Goal: Information Seeking & Learning: Learn about a topic

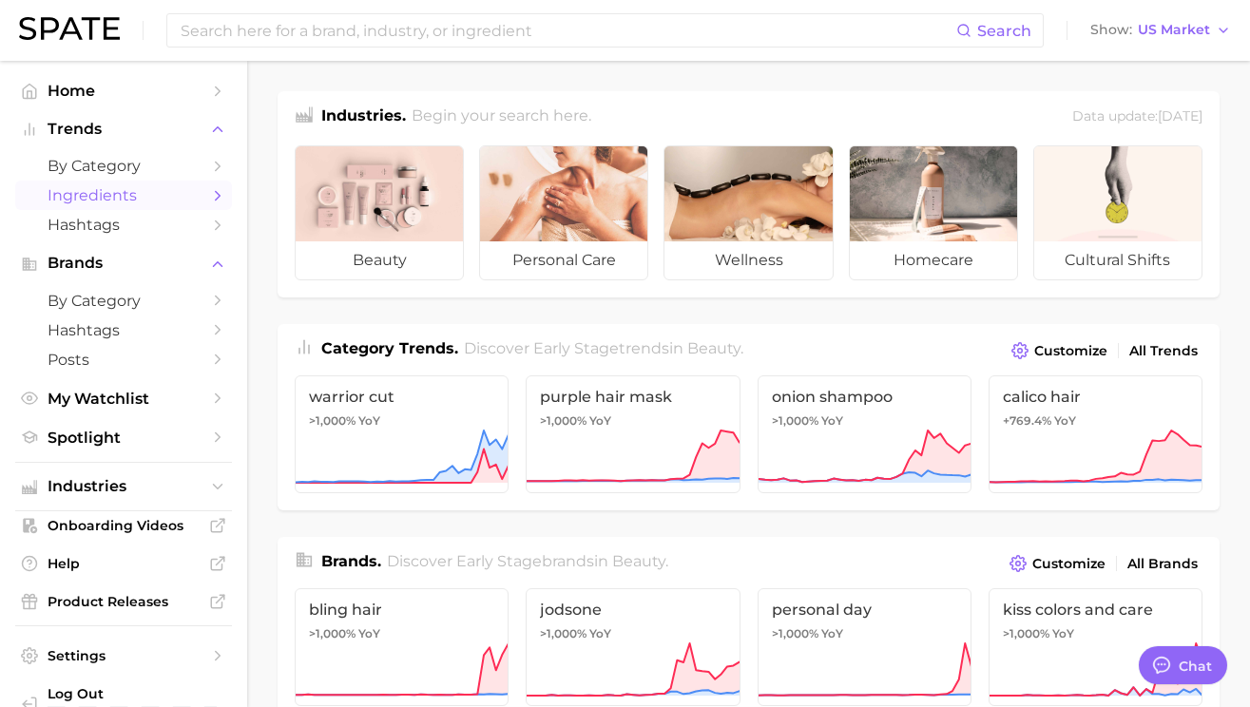
click at [157, 190] on span "Ingredients" at bounding box center [124, 195] width 152 height 18
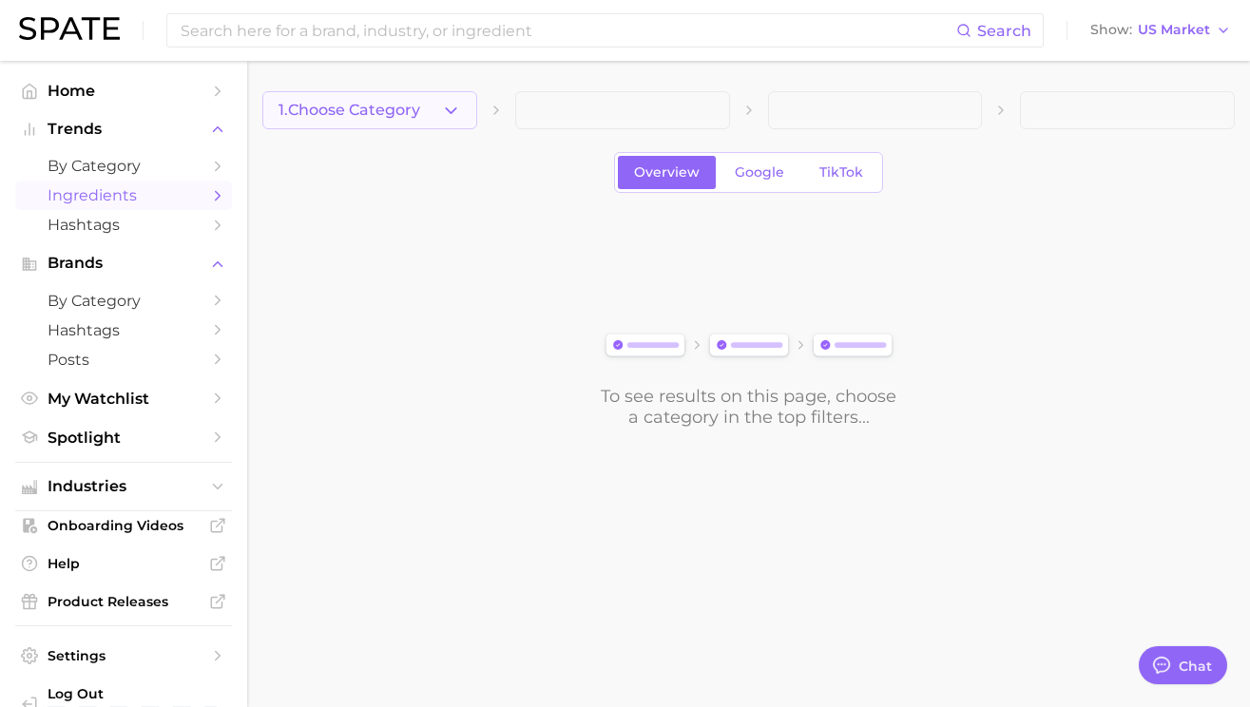
click at [441, 102] on icon "button" at bounding box center [451, 111] width 20 height 20
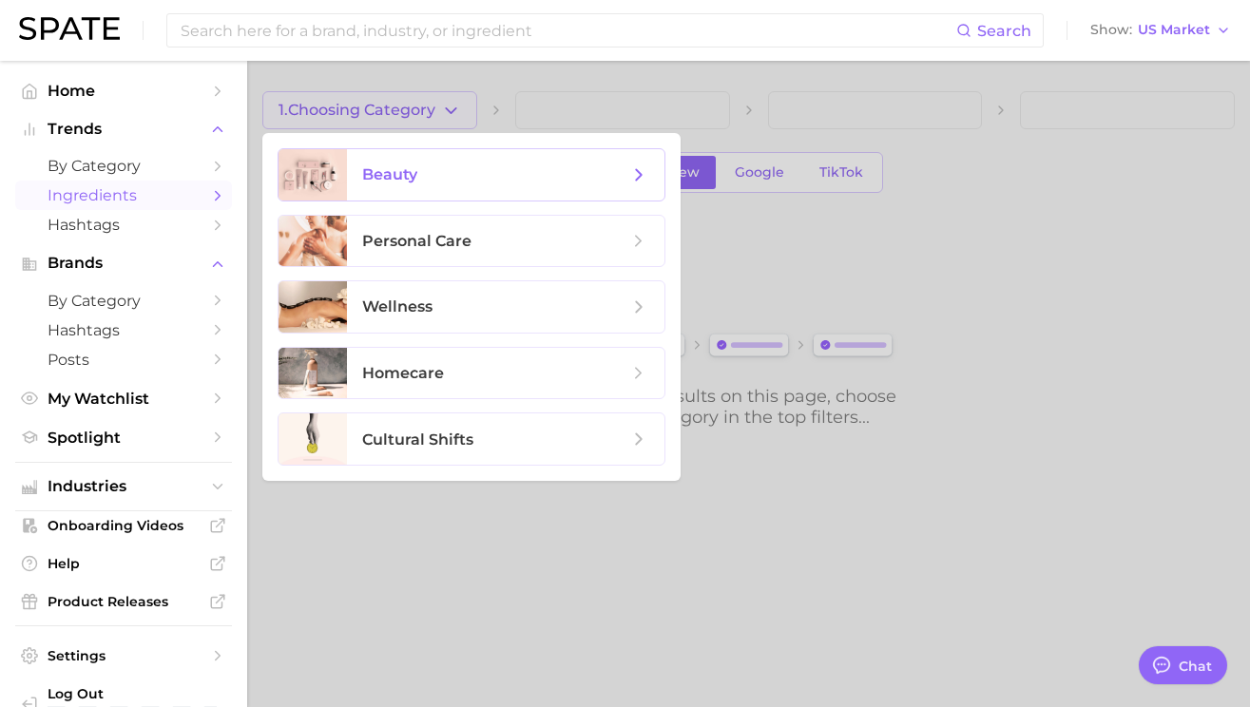
click at [493, 176] on span "beauty" at bounding box center [495, 174] width 266 height 21
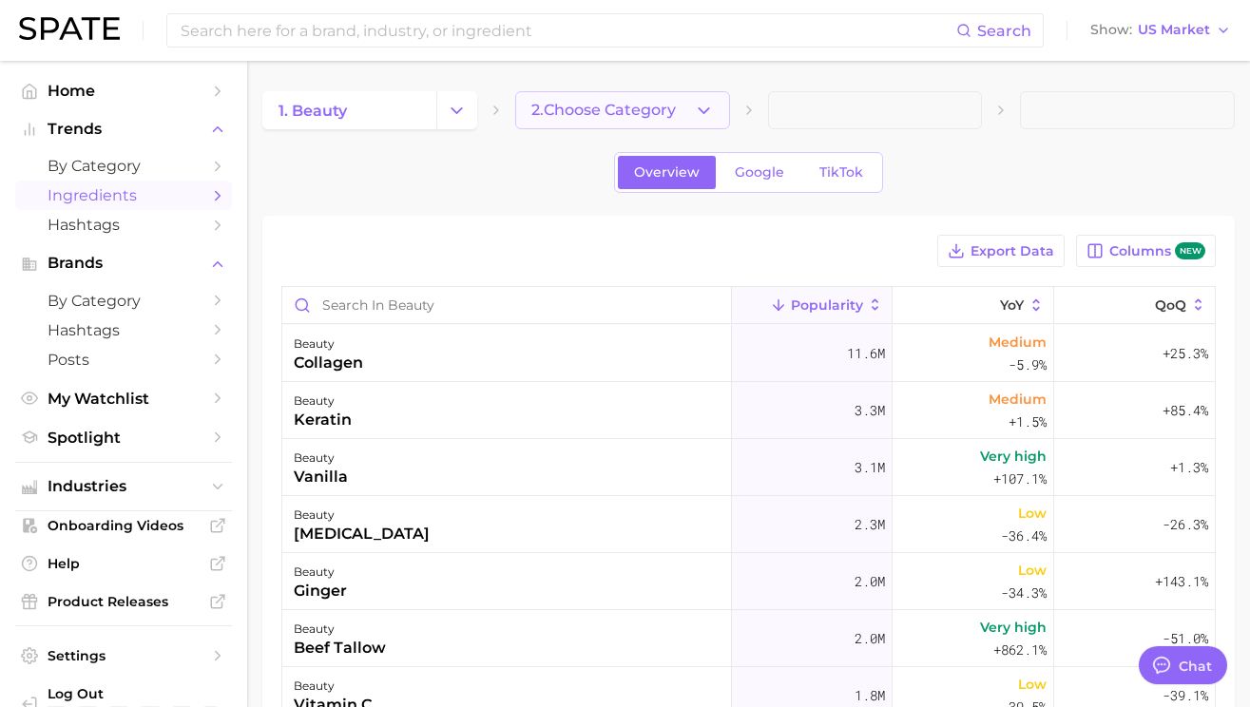
click at [643, 110] on span "2. Choose Category" at bounding box center [603, 110] width 144 height 17
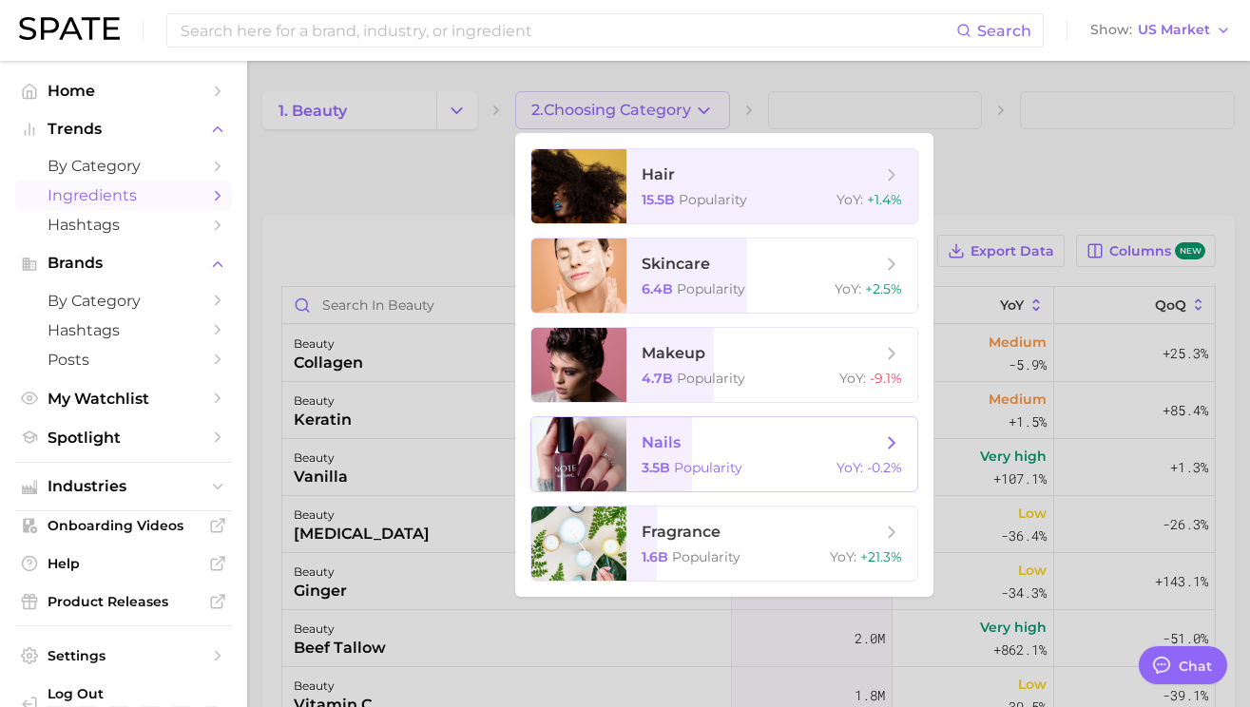
scroll to position [38, 0]
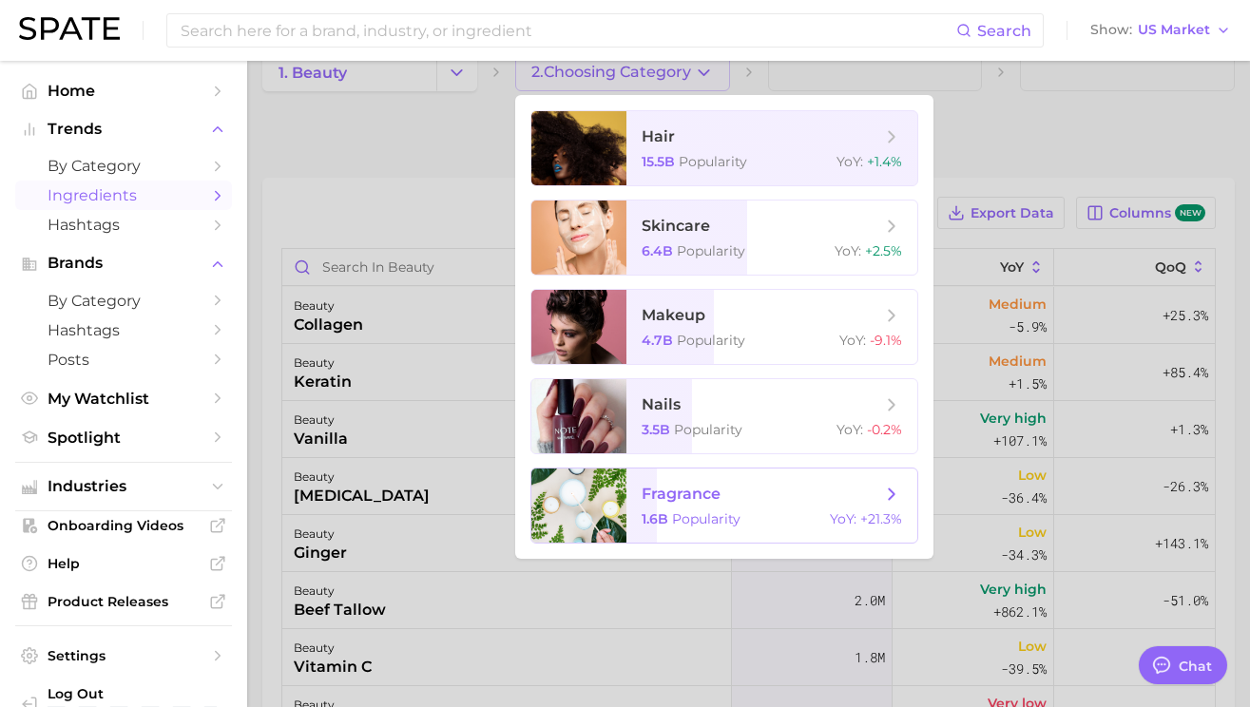
click at [688, 492] on span "fragrance" at bounding box center [680, 494] width 79 height 18
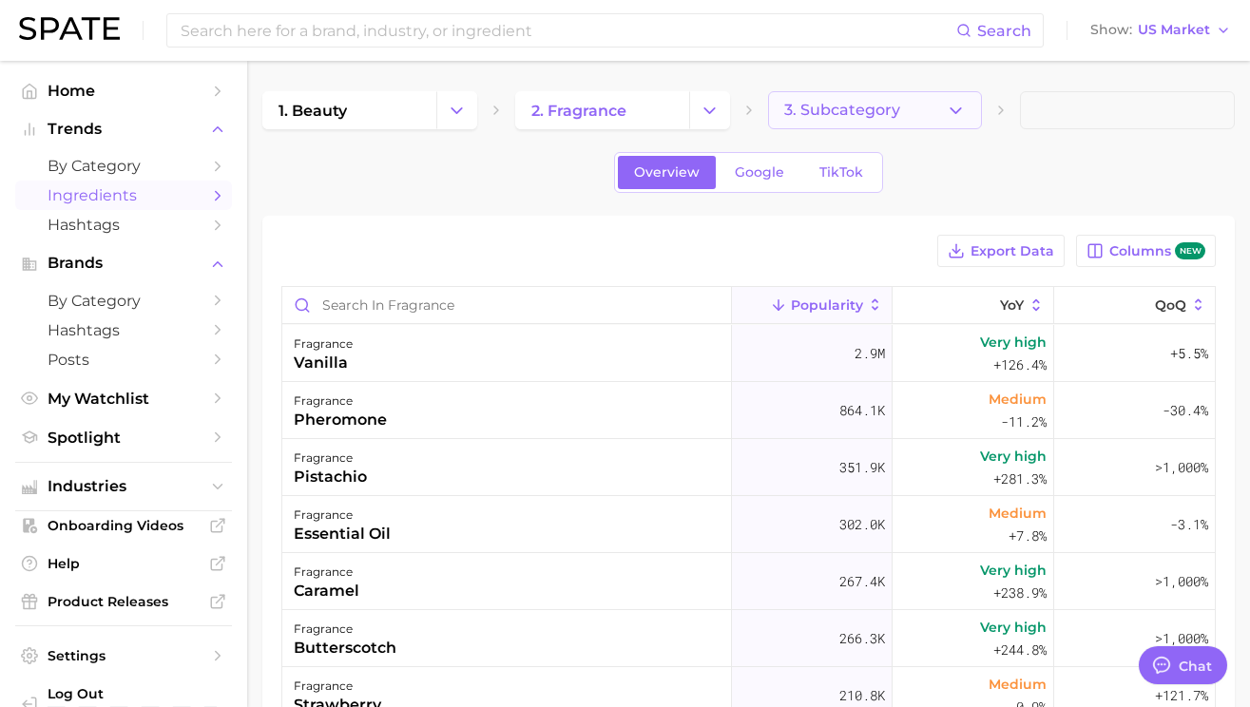
click at [903, 115] on button "3. Subcategory" at bounding box center [875, 110] width 215 height 38
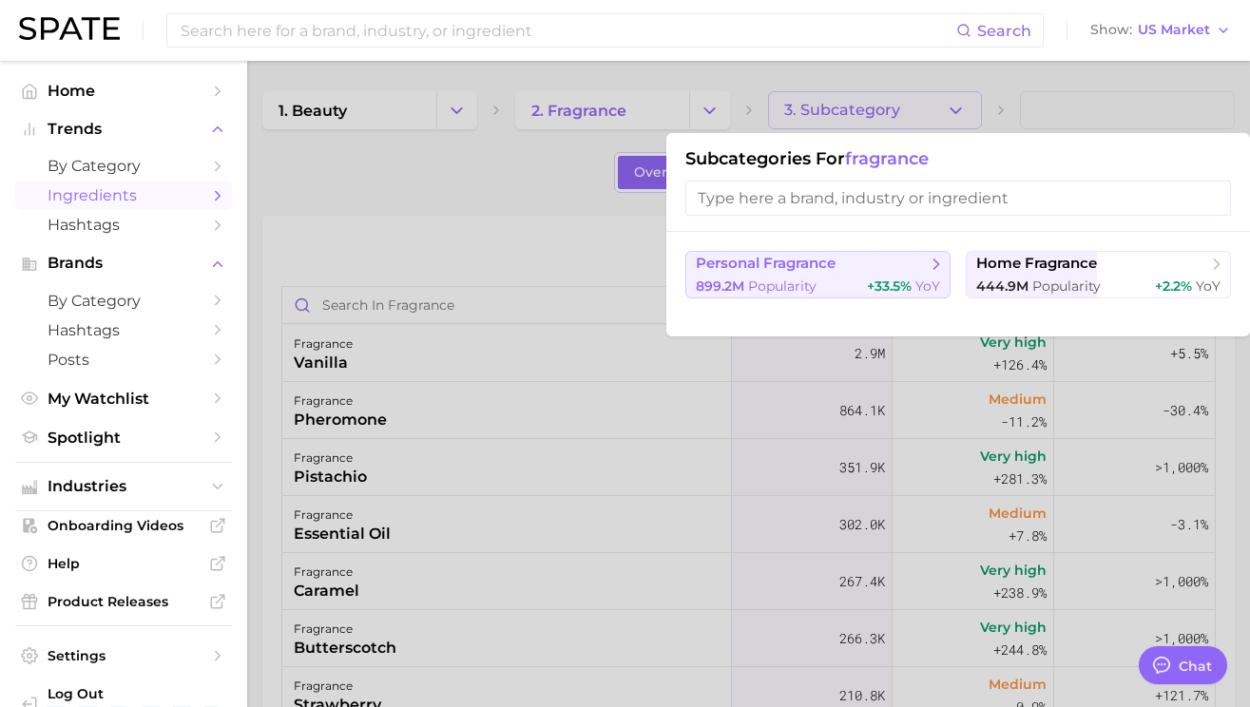
click at [871, 271] on span "personal fragrance" at bounding box center [811, 264] width 231 height 19
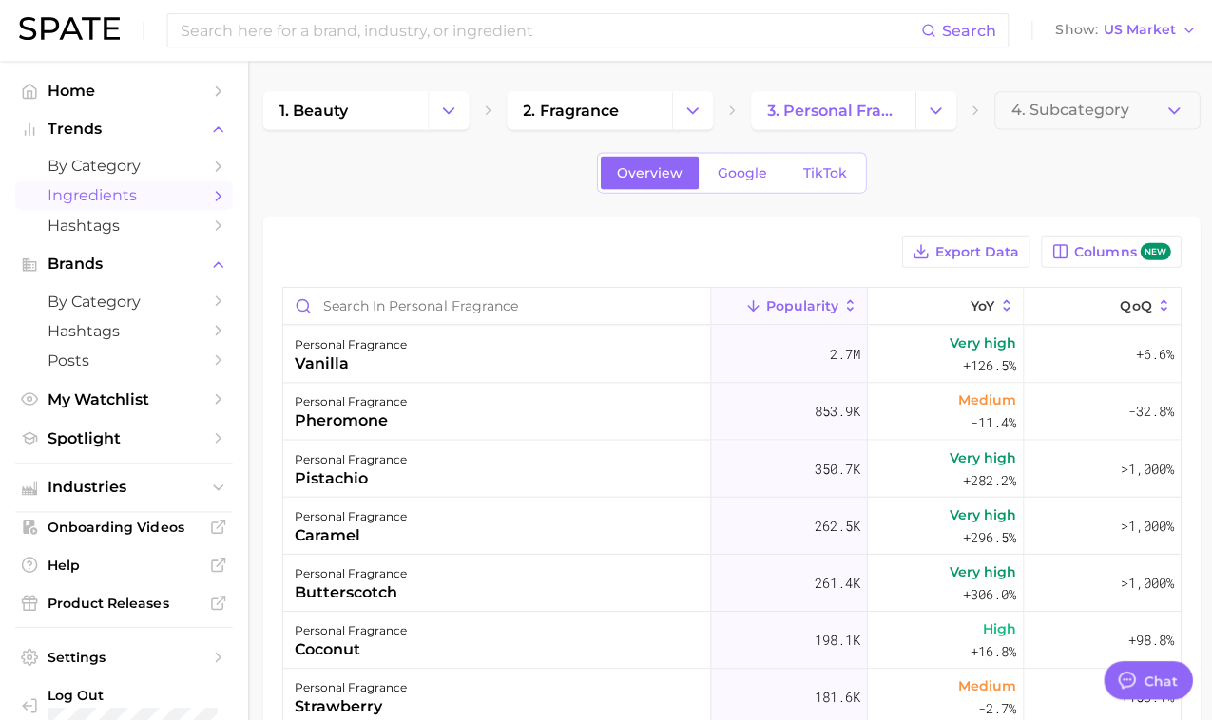
type textarea "x"
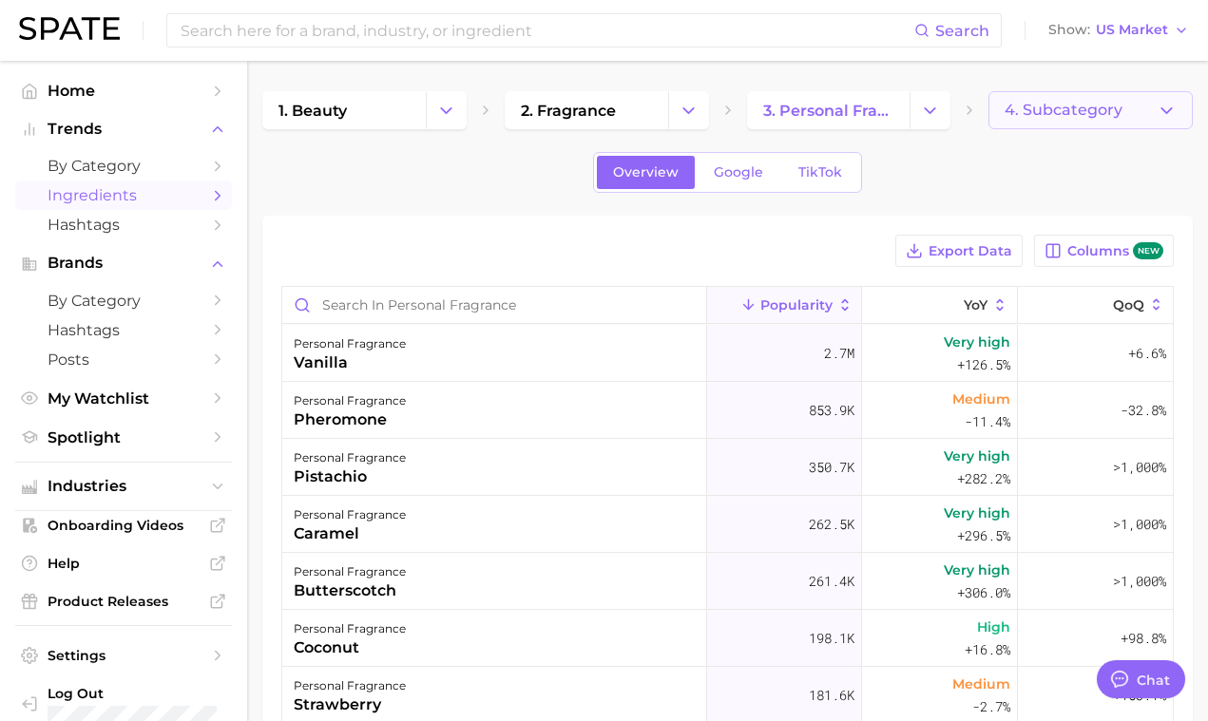
click at [968, 115] on span "4. Subcategory" at bounding box center [1063, 110] width 118 height 17
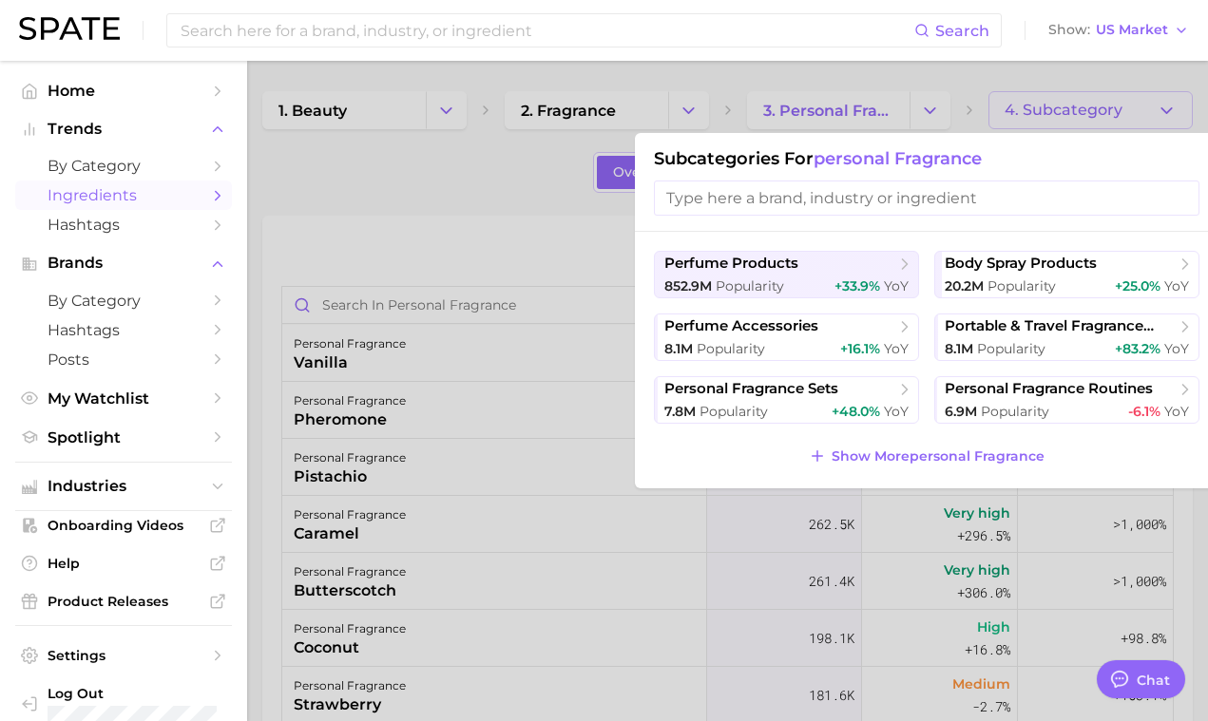
click at [886, 205] on input "search" at bounding box center [926, 198] width 545 height 35
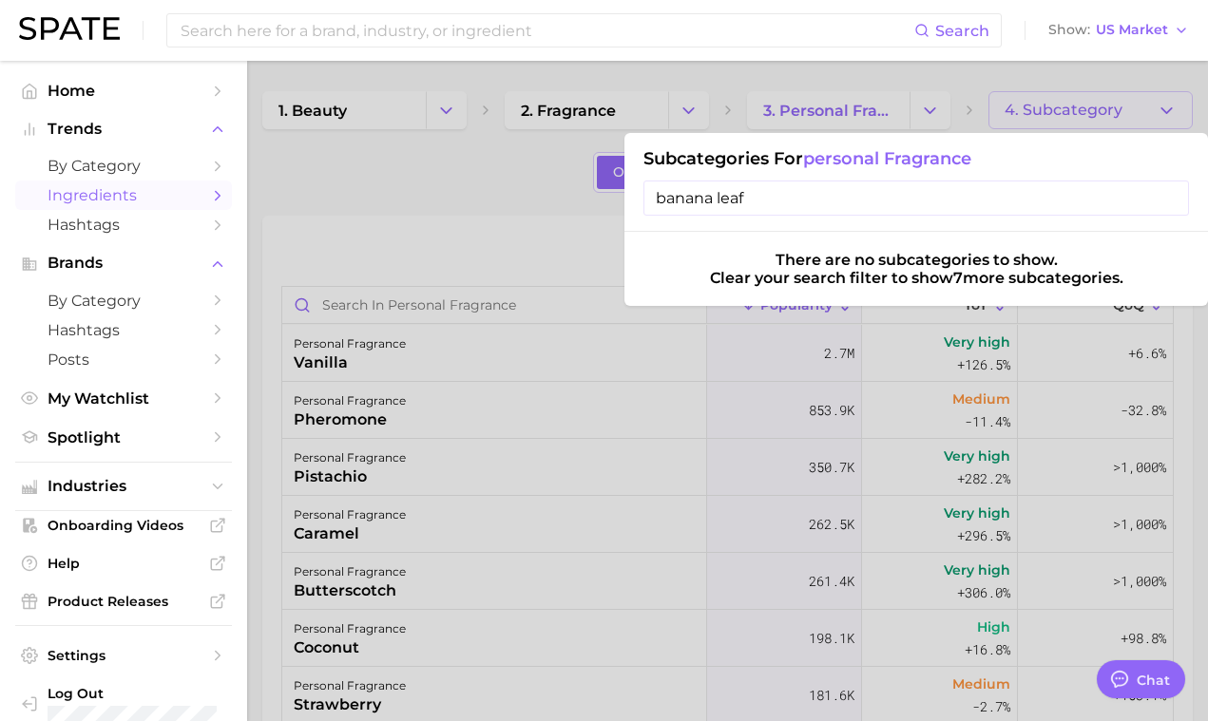
type input "banana leaf"
click at [449, 182] on div at bounding box center [604, 360] width 1208 height 721
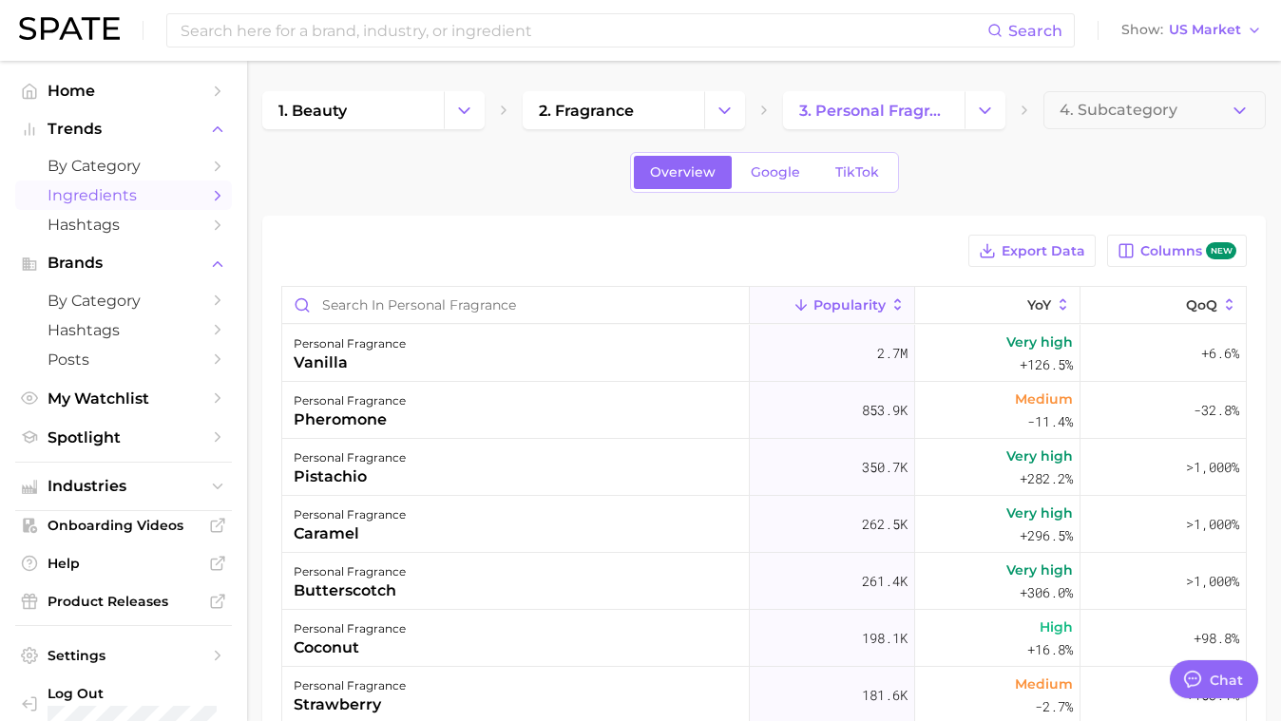
type textarea "x"
click at [401, 36] on input at bounding box center [584, 30] width 811 height 32
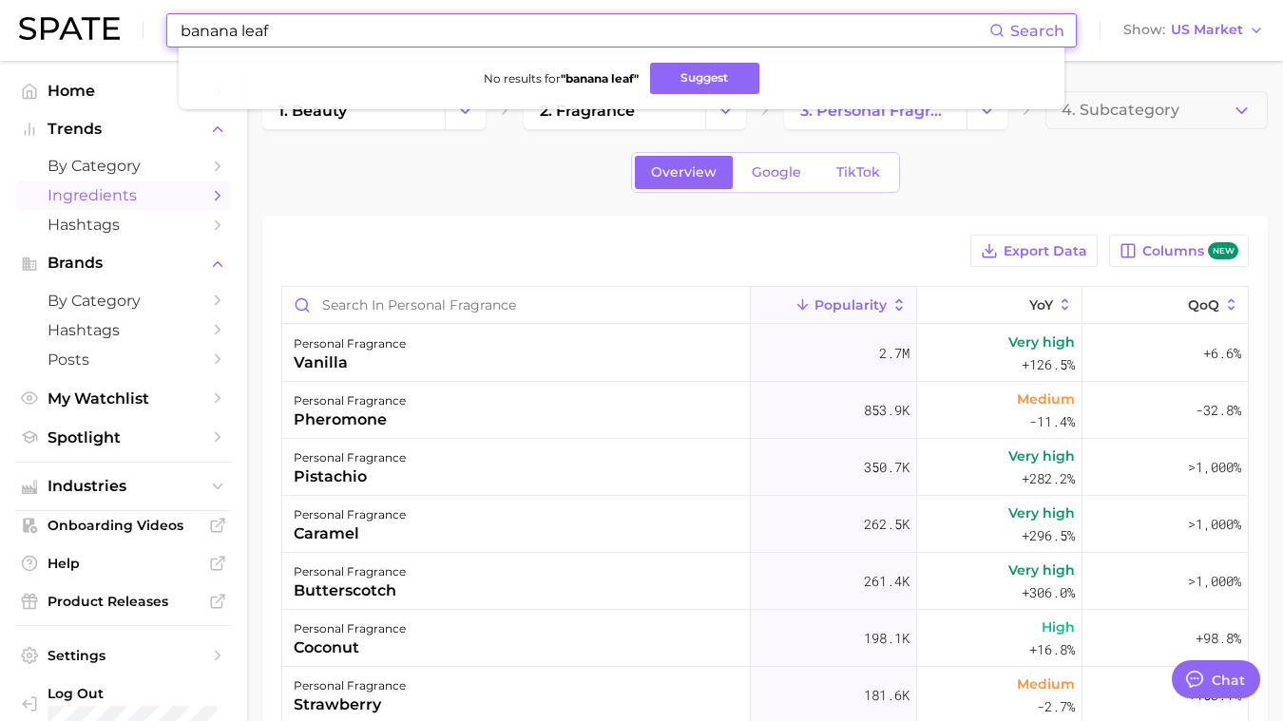
click at [297, 27] on input "banana leaf" at bounding box center [584, 30] width 811 height 32
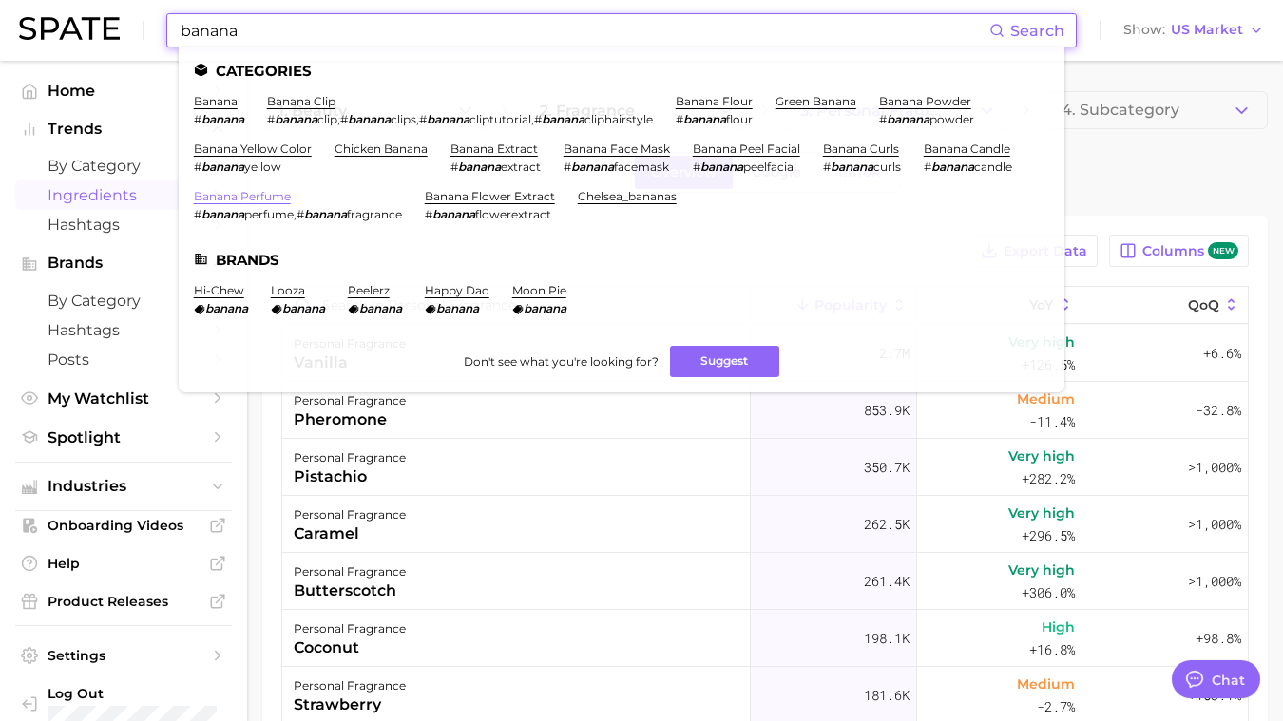
type input "banana"
click at [242, 192] on link "banana perfume" at bounding box center [242, 196] width 97 height 14
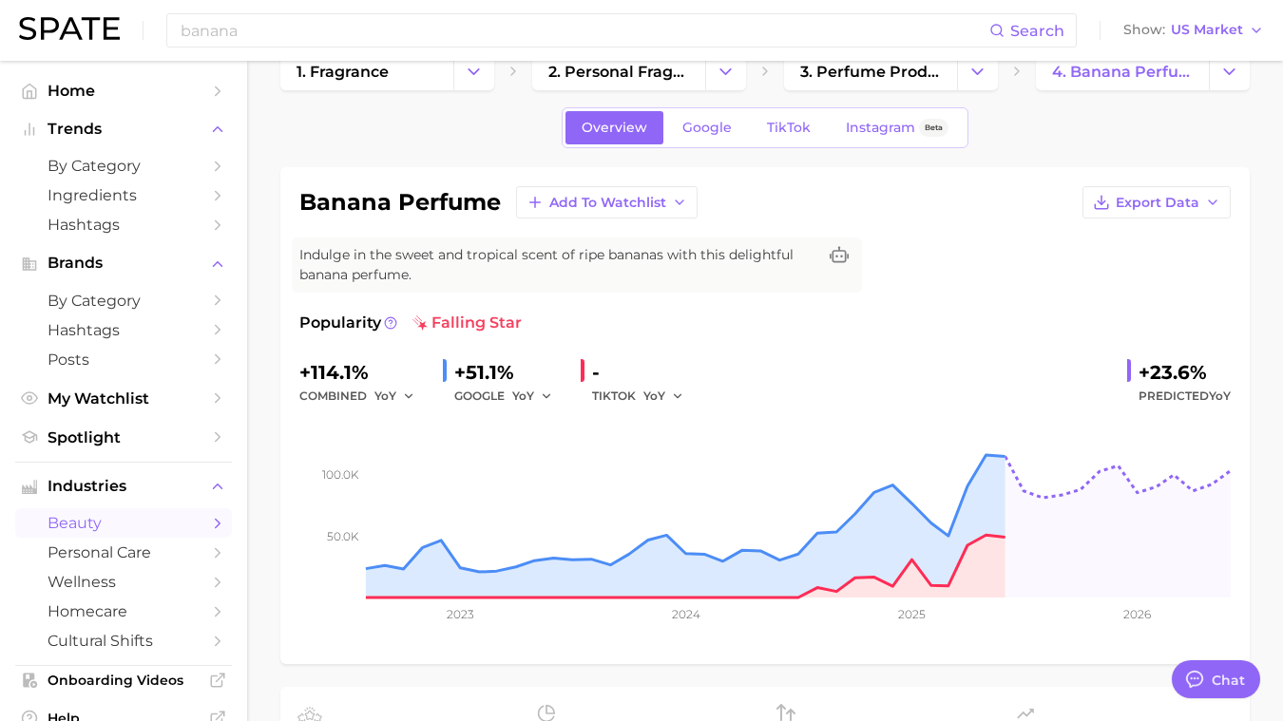
scroll to position [58, 0]
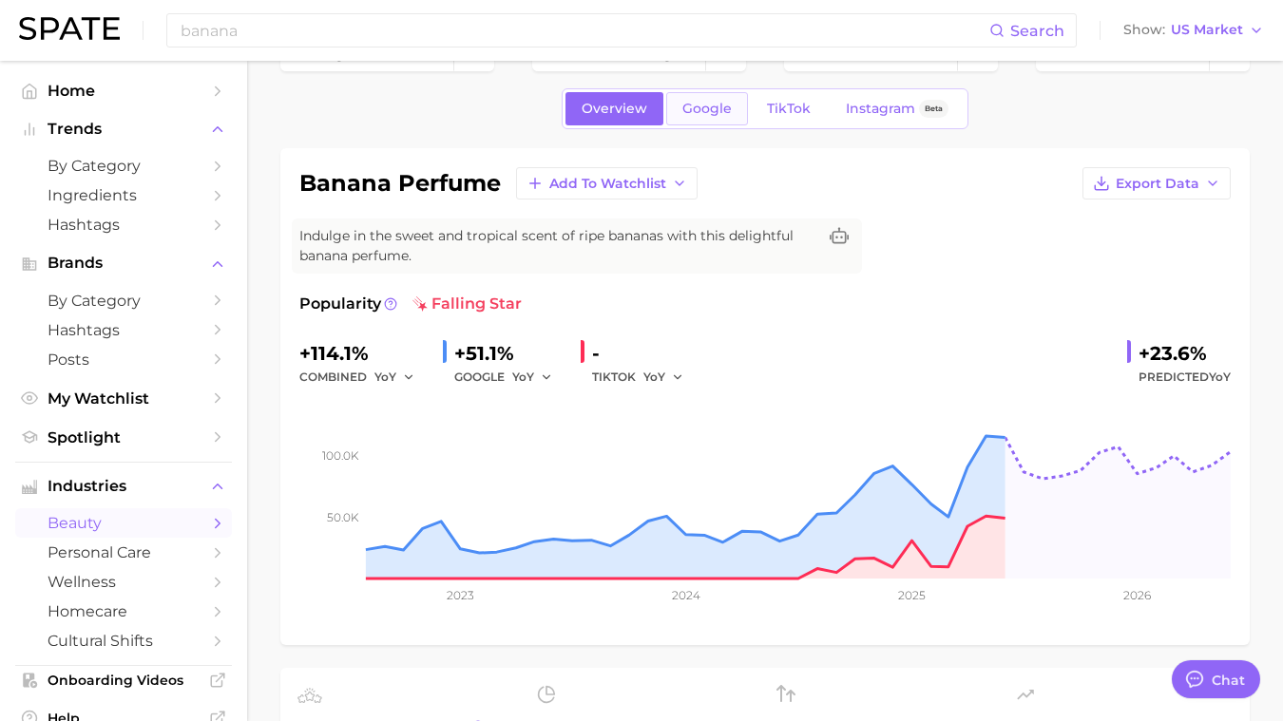
click at [712, 110] on span "Google" at bounding box center [706, 109] width 49 height 16
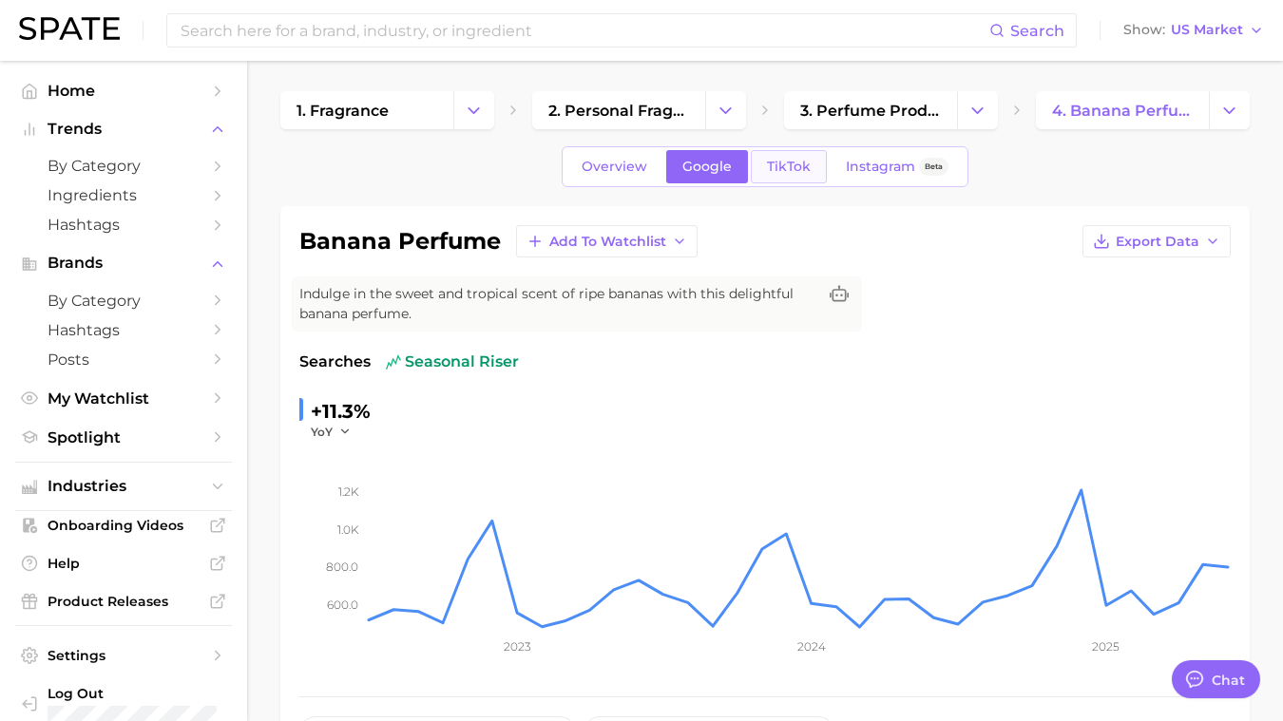
click at [787, 178] on link "TikTok" at bounding box center [789, 166] width 76 height 33
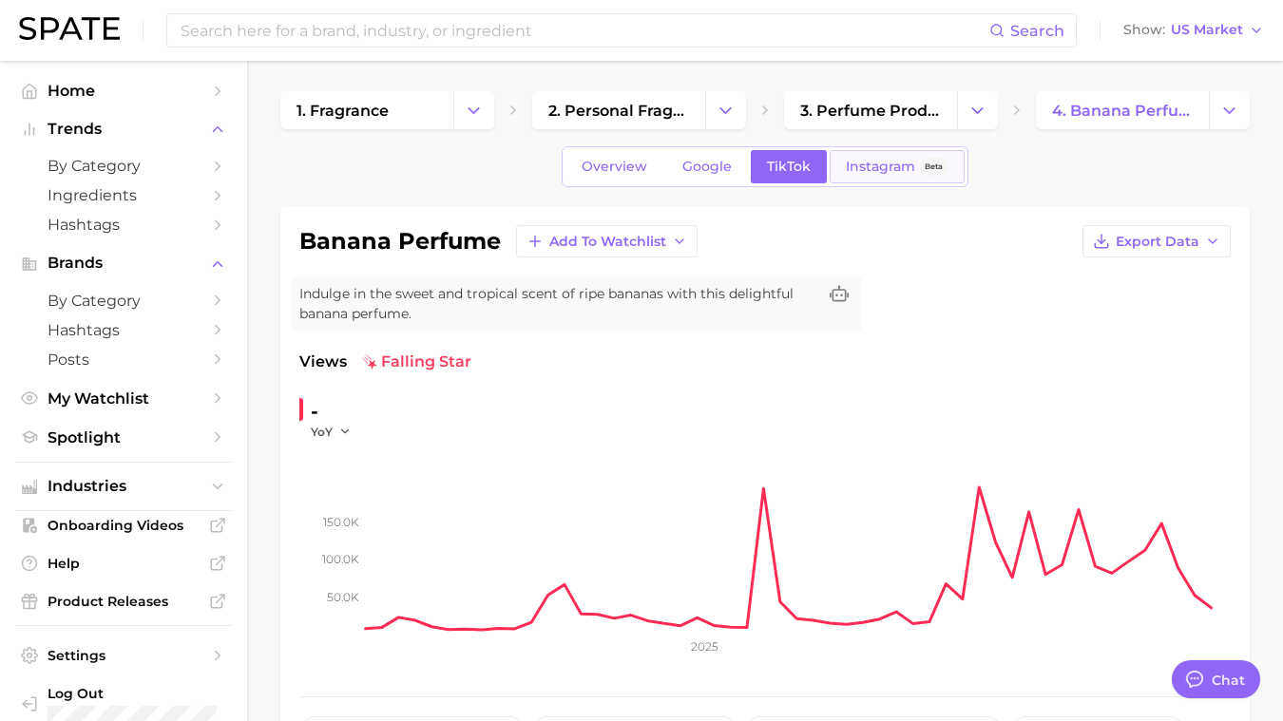
click at [874, 179] on link "Instagram Beta" at bounding box center [897, 166] width 135 height 33
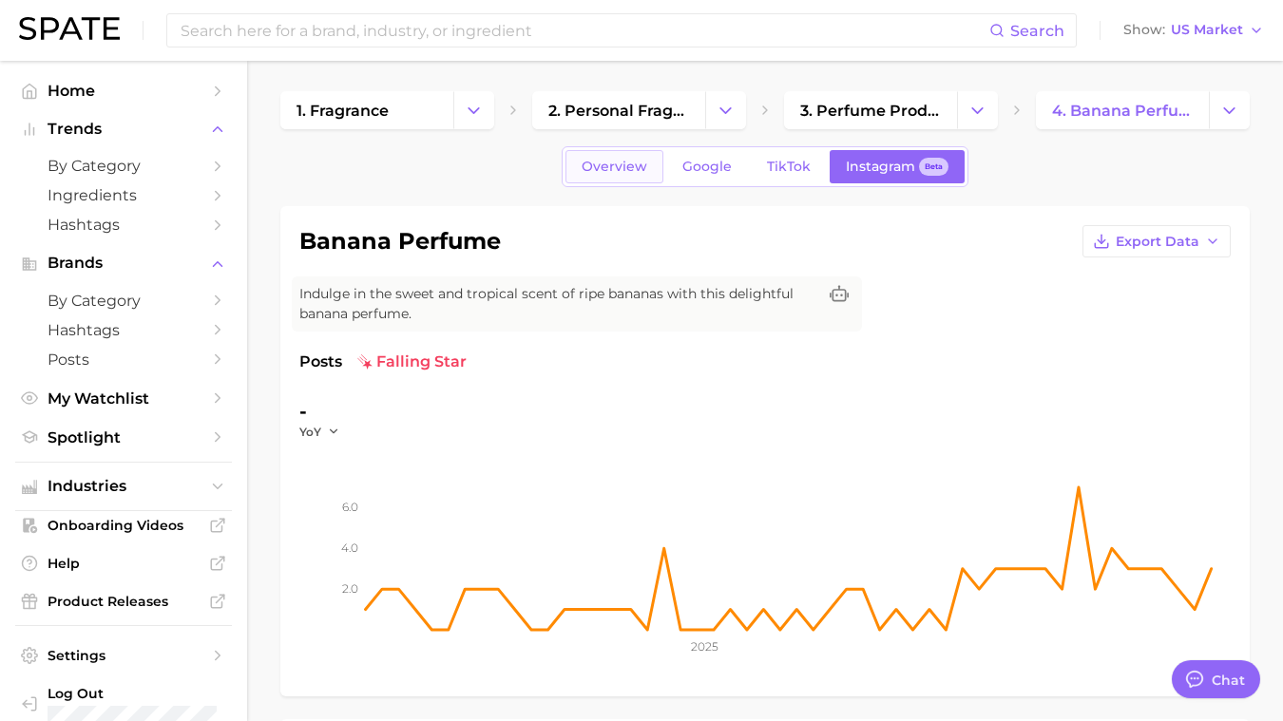
click at [643, 182] on link "Overview" at bounding box center [614, 166] width 98 height 33
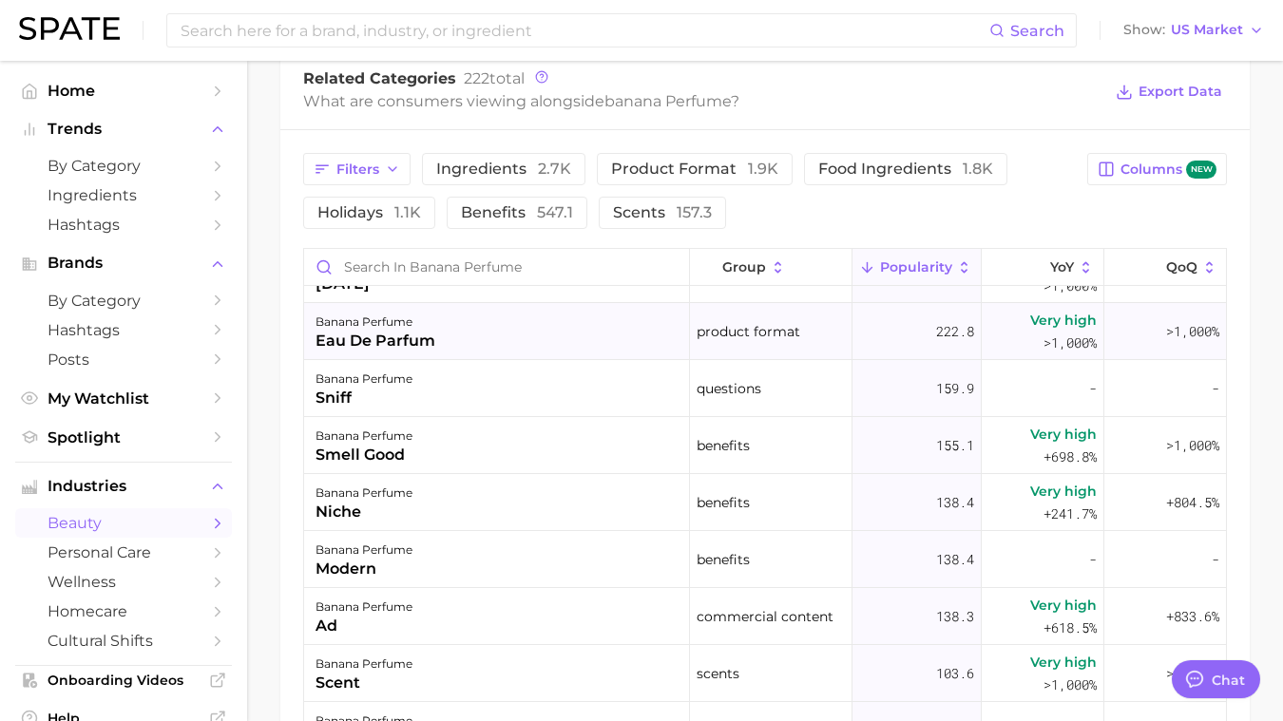
scroll to position [342, 0]
